Goal: Task Accomplishment & Management: Manage account settings

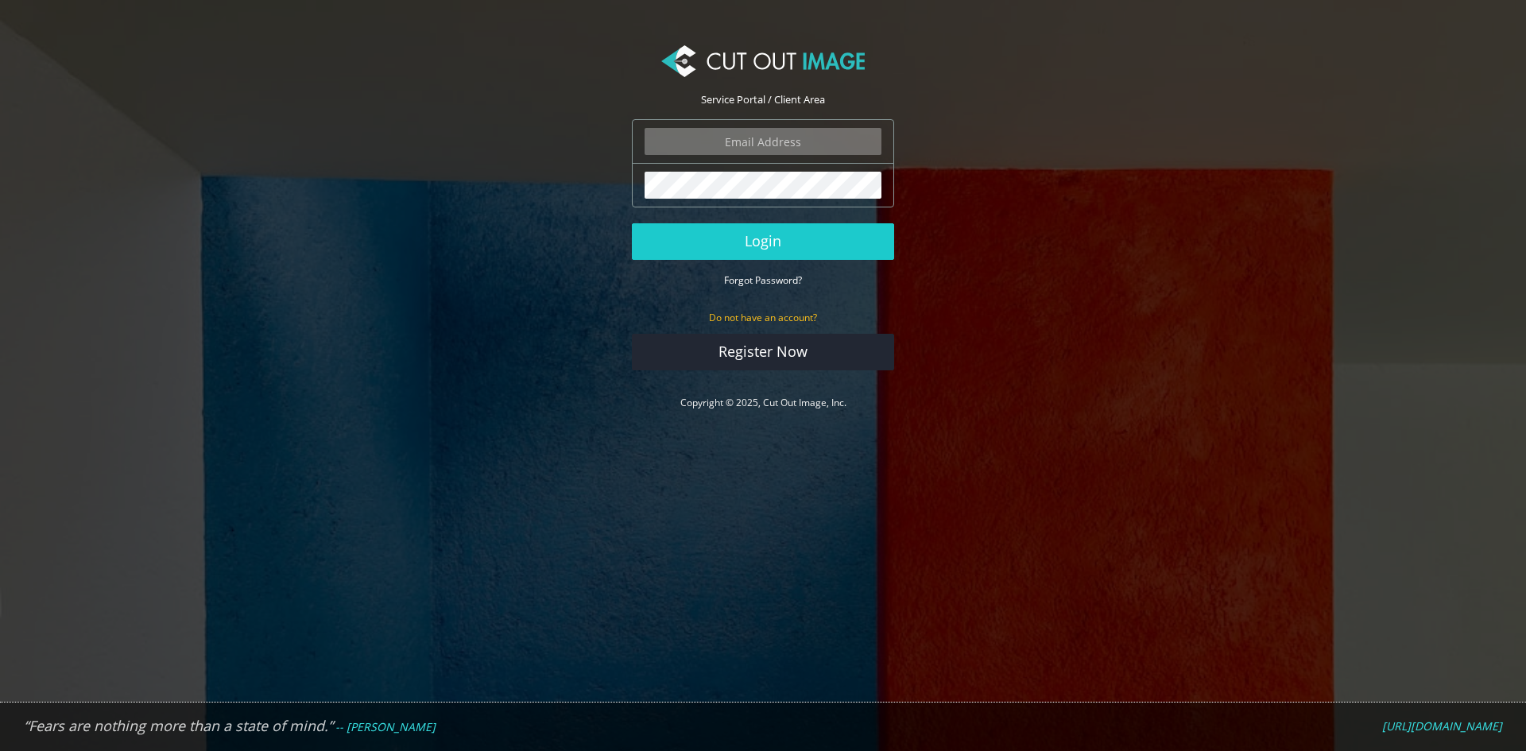
click at [762, 142] on input "email" at bounding box center [763, 141] width 237 height 27
type input "[EMAIL_ADDRESS][DOMAIN_NAME]"
click at [632, 223] on button "Login" at bounding box center [763, 241] width 262 height 37
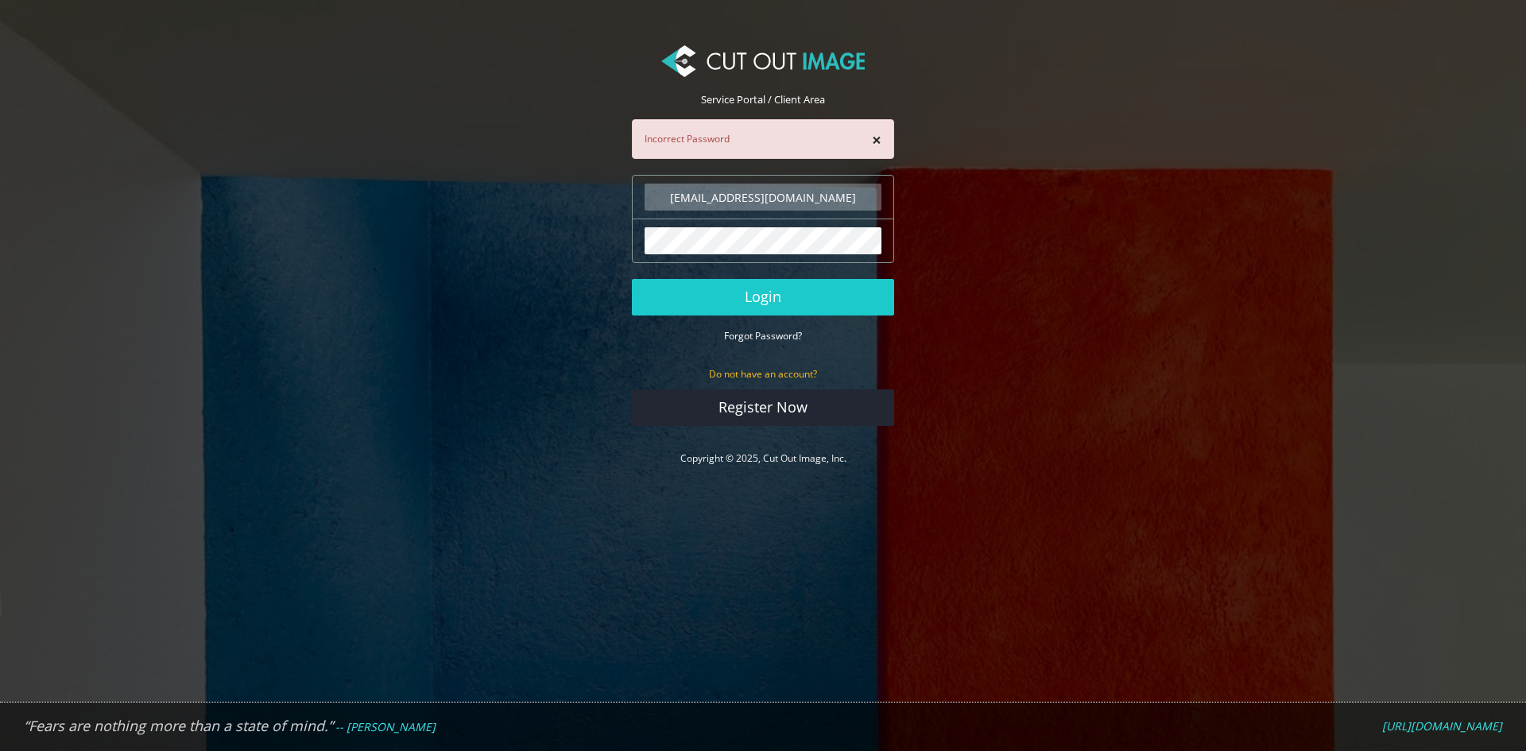
click at [632, 279] on button "Login" at bounding box center [763, 297] width 262 height 37
